Goal: Transaction & Acquisition: Purchase product/service

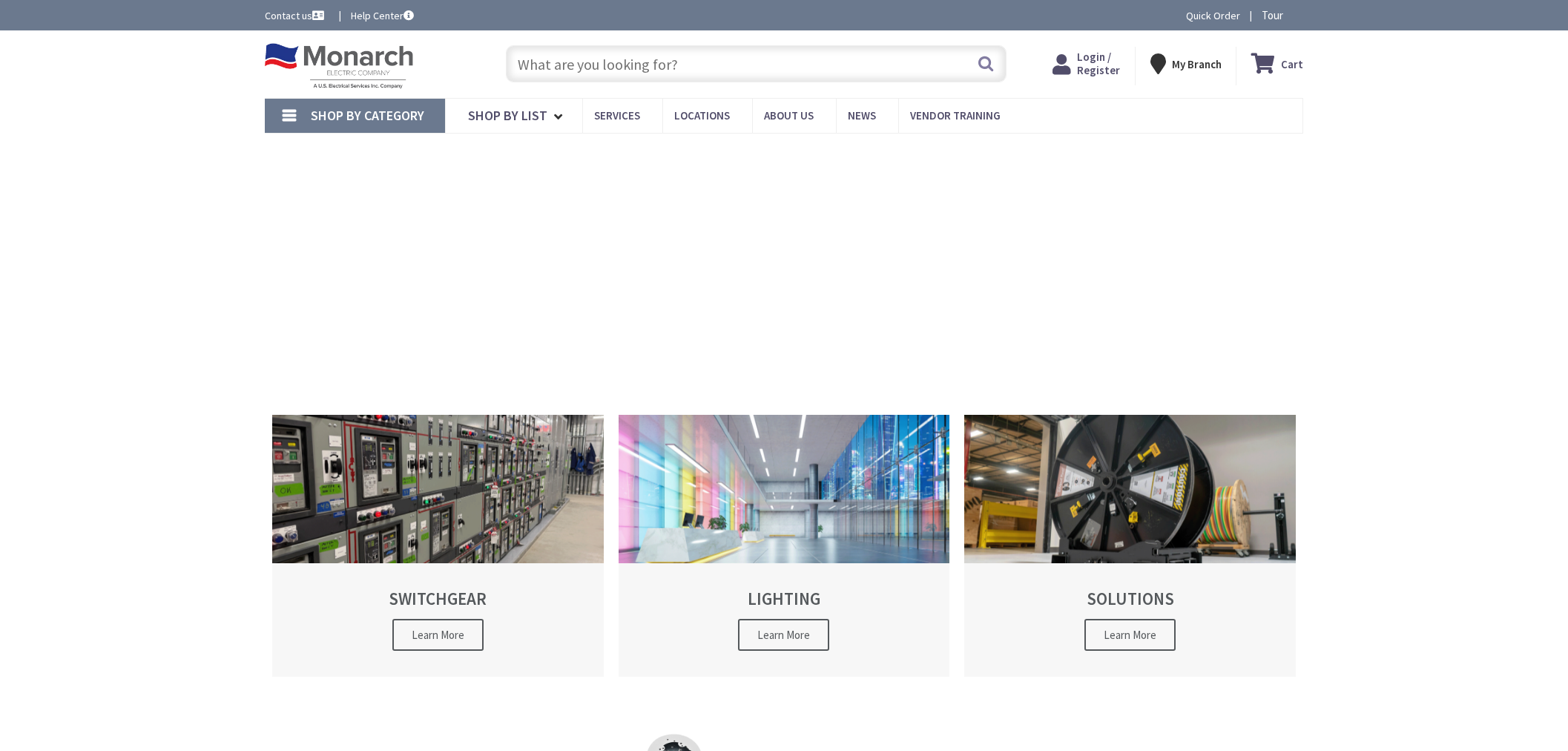
click at [661, 64] on input "text" at bounding box center [756, 64] width 501 height 37
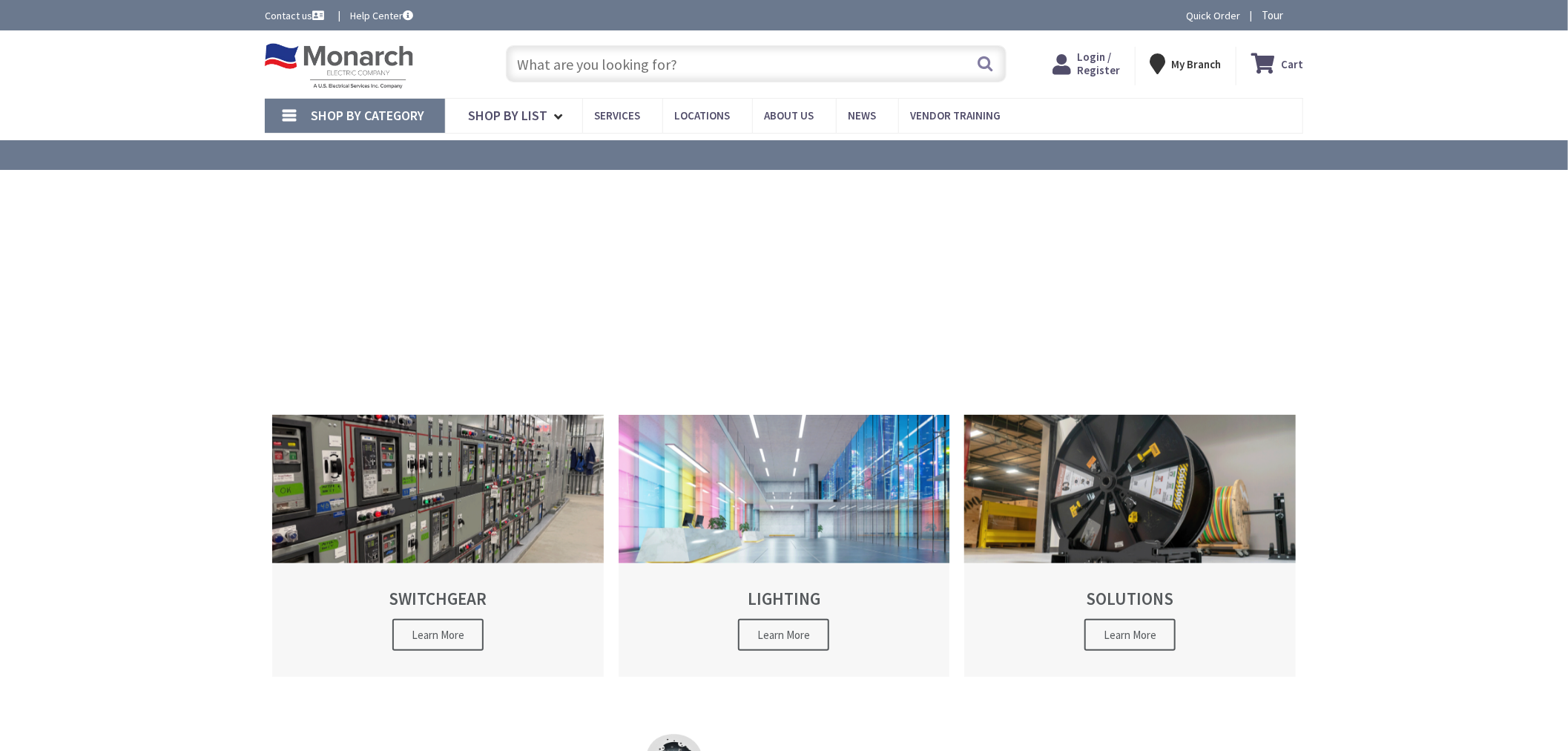
type input "TB 3904"
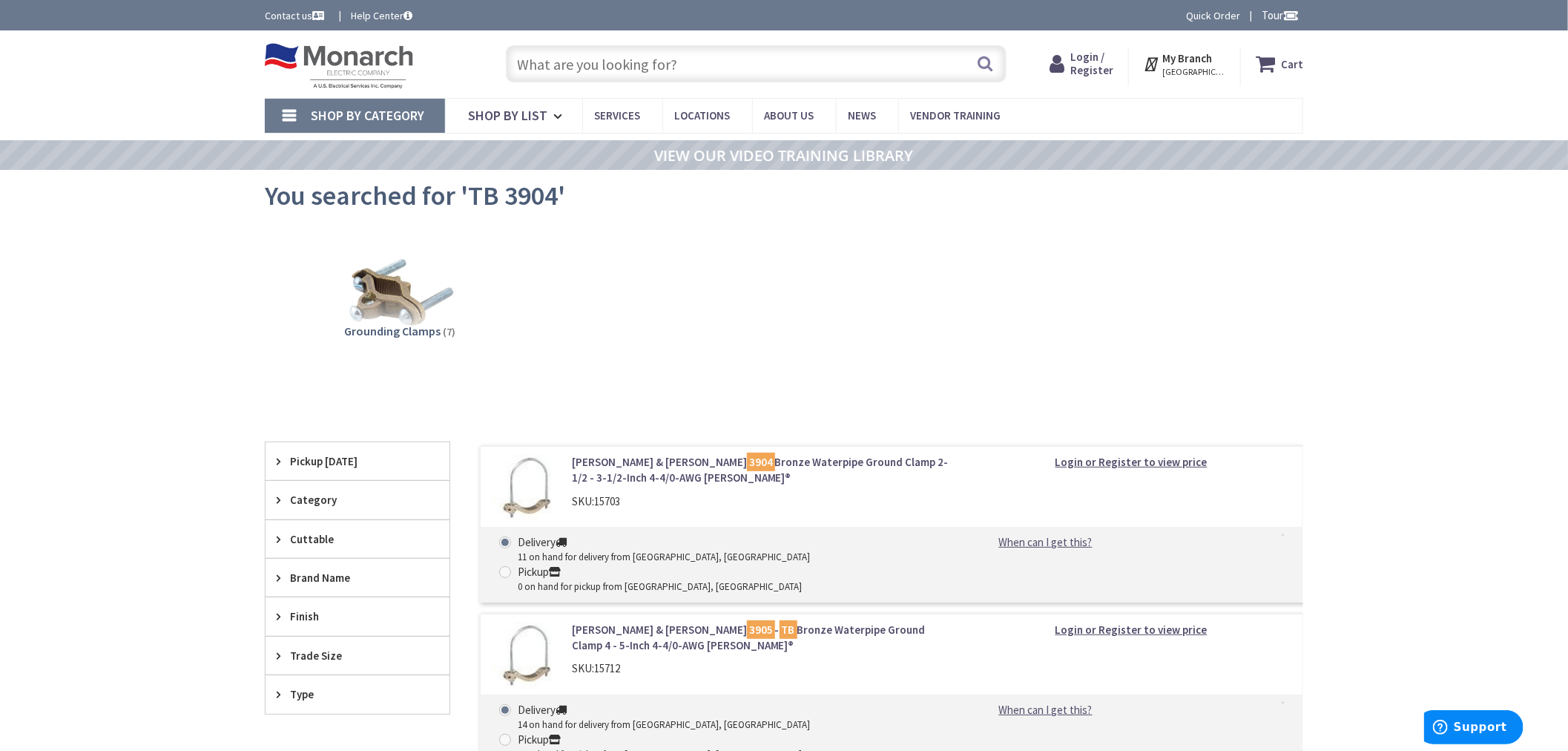
scroll to position [330, 0]
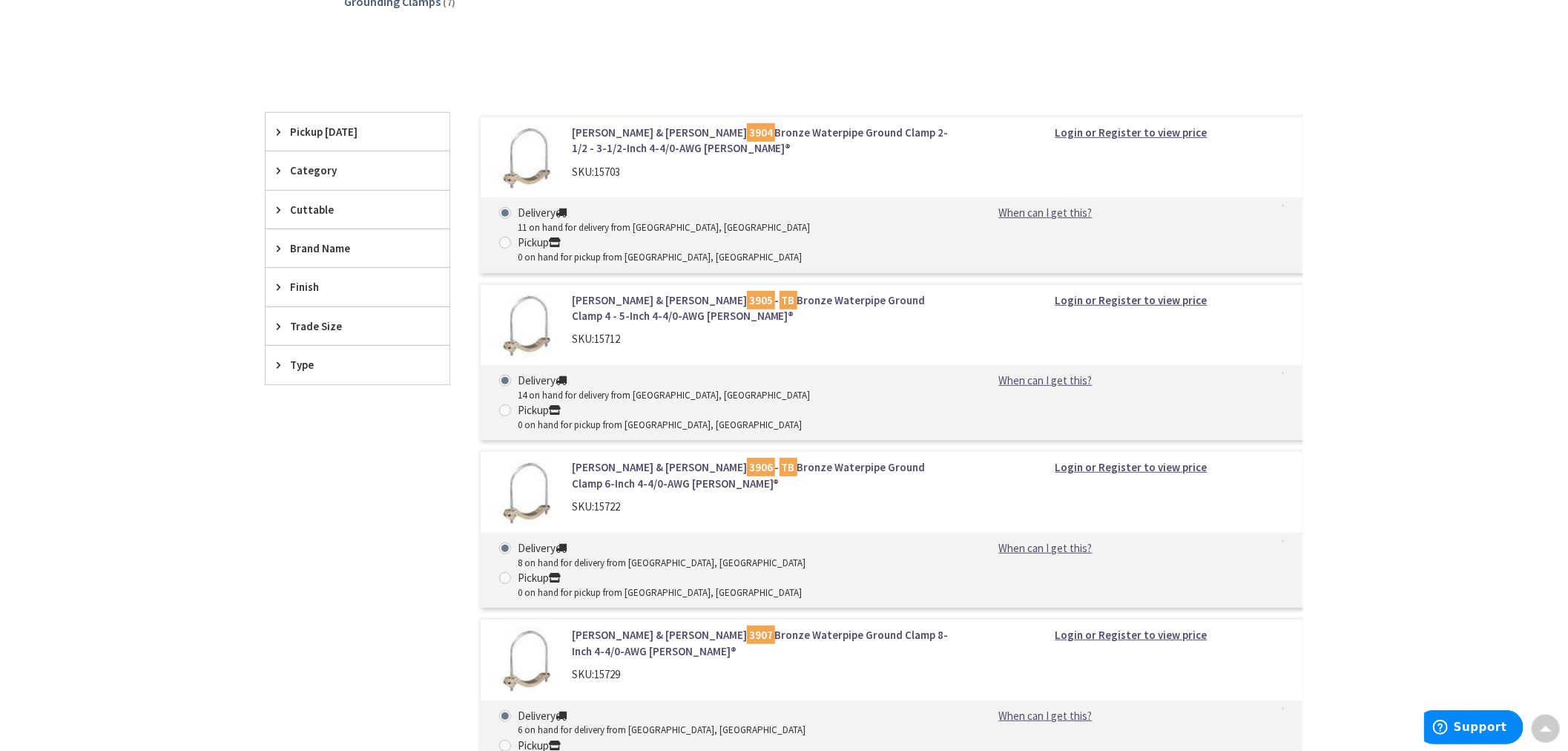
click at [731, 137] on link "Thomas & Betts 3904 Bronze Waterpipe Ground Clamp 2-1/2 - 3-1/2-Inch 4-4/0-AWG …" at bounding box center [761, 140] width 378 height 32
click at [732, 135] on link "Thomas & Betts 3904 Bronze Waterpipe Ground Clamp 2-1/2 - 3-1/2-Inch 4-4/0-AWG …" at bounding box center [761, 140] width 378 height 32
